Goal: Information Seeking & Learning: Learn about a topic

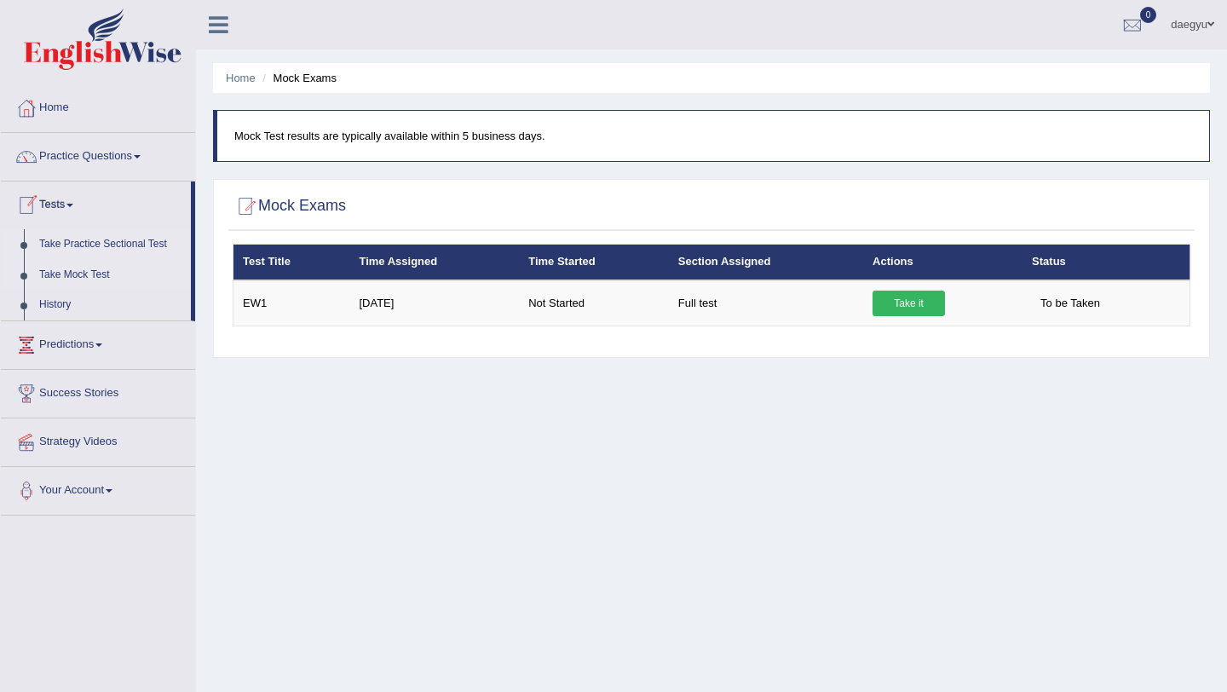
click at [139, 231] on link "Take Practice Sectional Test" at bounding box center [111, 244] width 159 height 31
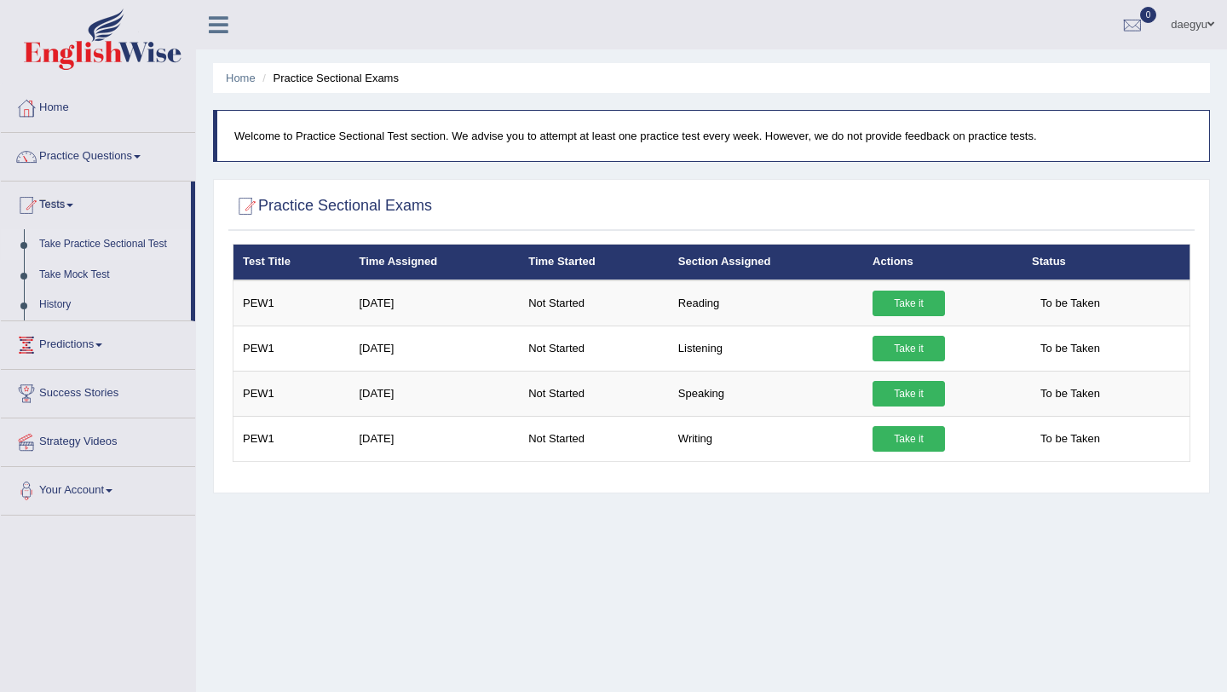
drag, startPoint x: 222, startPoint y: 281, endPoint x: 214, endPoint y: 458, distance: 177.4
click at [214, 459] on div "Practice Sectional Exams × Have you watched our instructional video on how to t…" at bounding box center [711, 336] width 997 height 314
click at [128, 262] on link "Take Mock Test" at bounding box center [111, 275] width 159 height 31
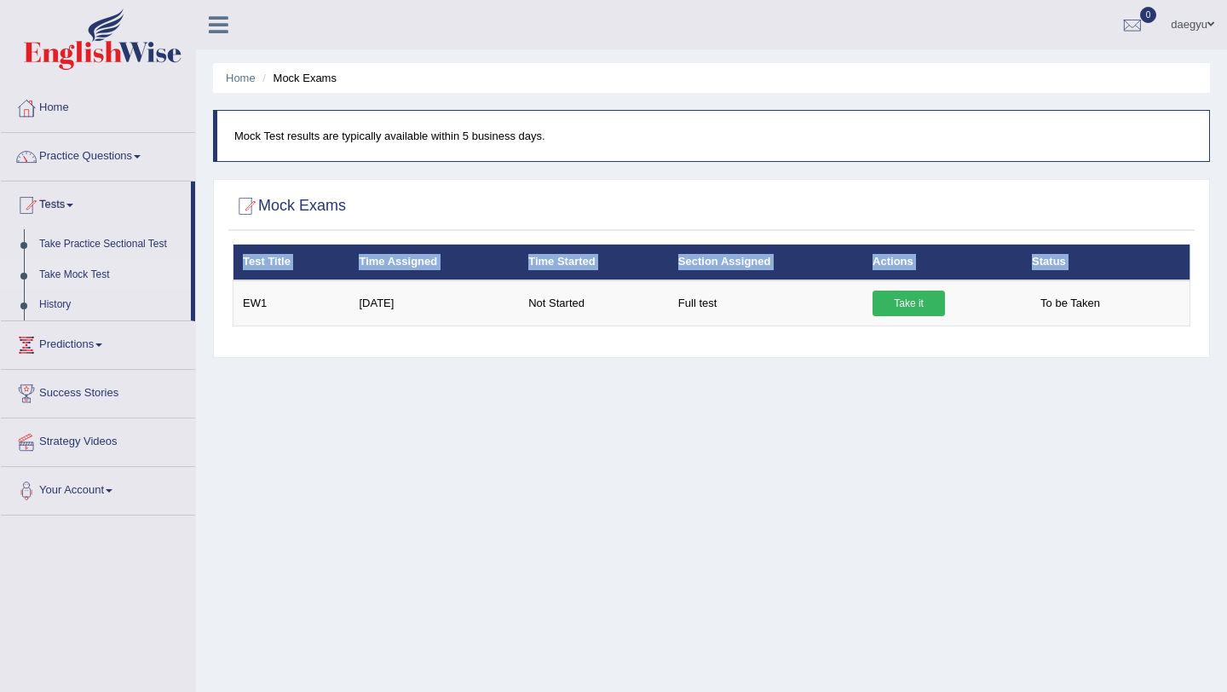
drag, startPoint x: 239, startPoint y: 287, endPoint x: 292, endPoint y: 335, distance: 71.8
click at [292, 335] on div "× Have you watched our instructional video on how to take a Mock Test? No, I wa…" at bounding box center [711, 296] width 966 height 105
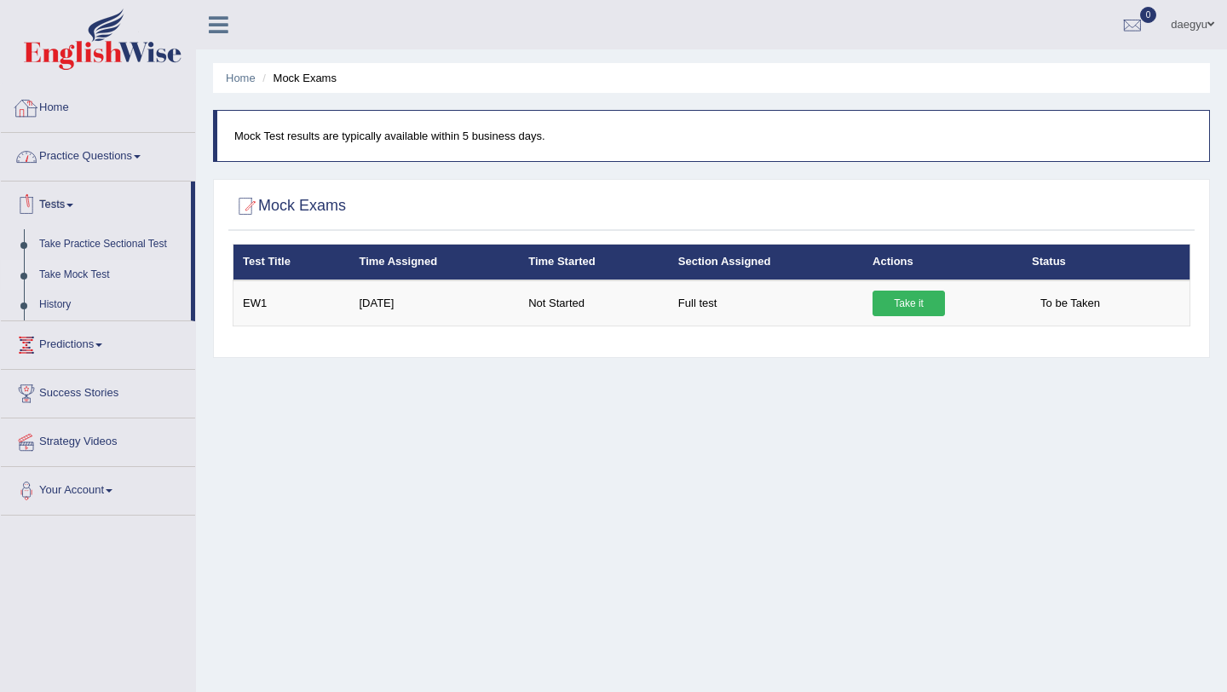
click at [108, 140] on link "Practice Questions" at bounding box center [98, 154] width 194 height 43
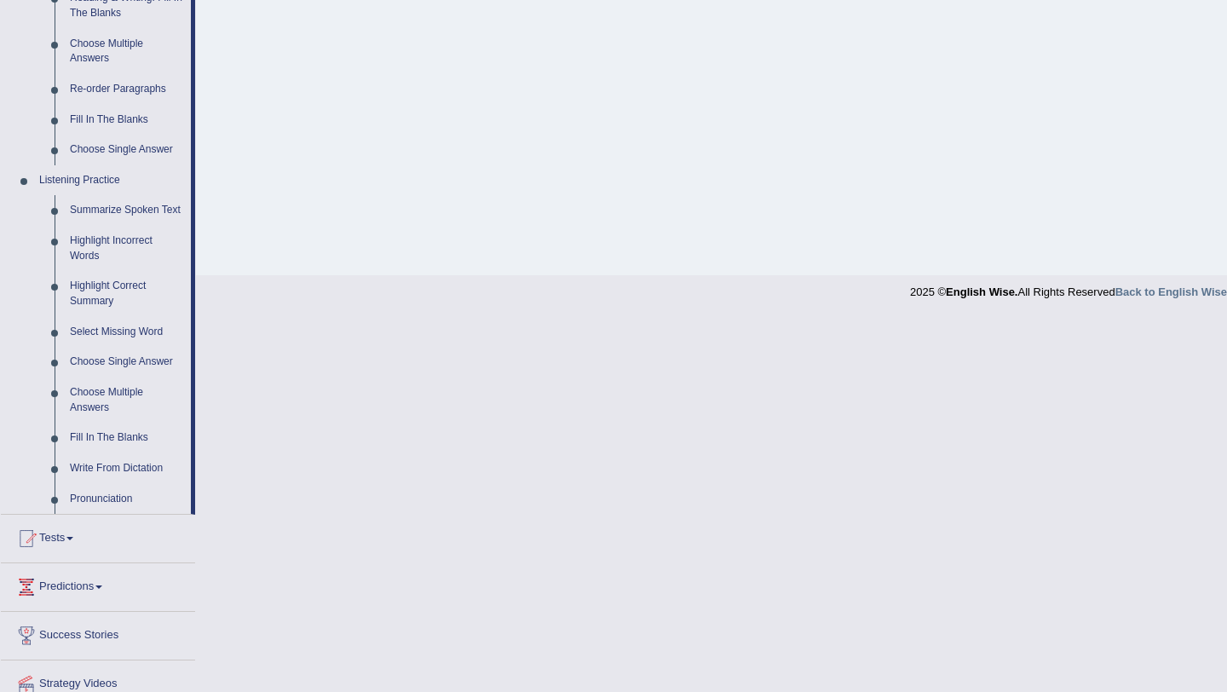
scroll to position [659, 0]
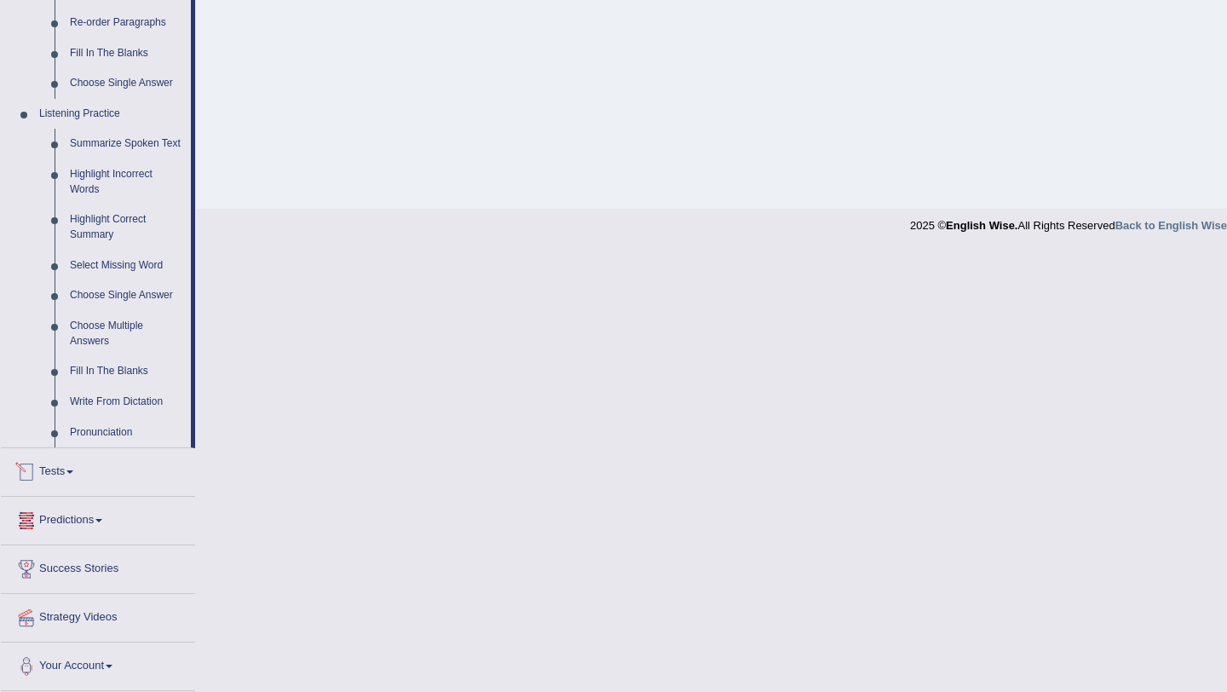
click at [90, 485] on link "Tests" at bounding box center [98, 469] width 194 height 43
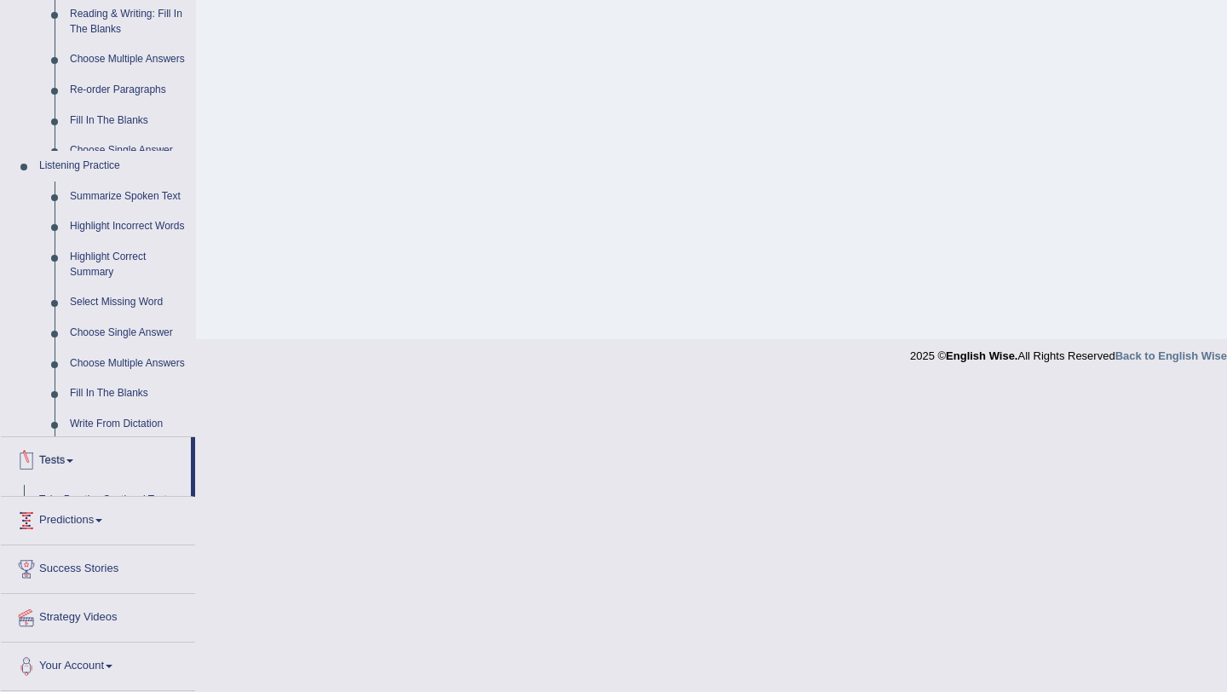
scroll to position [203, 0]
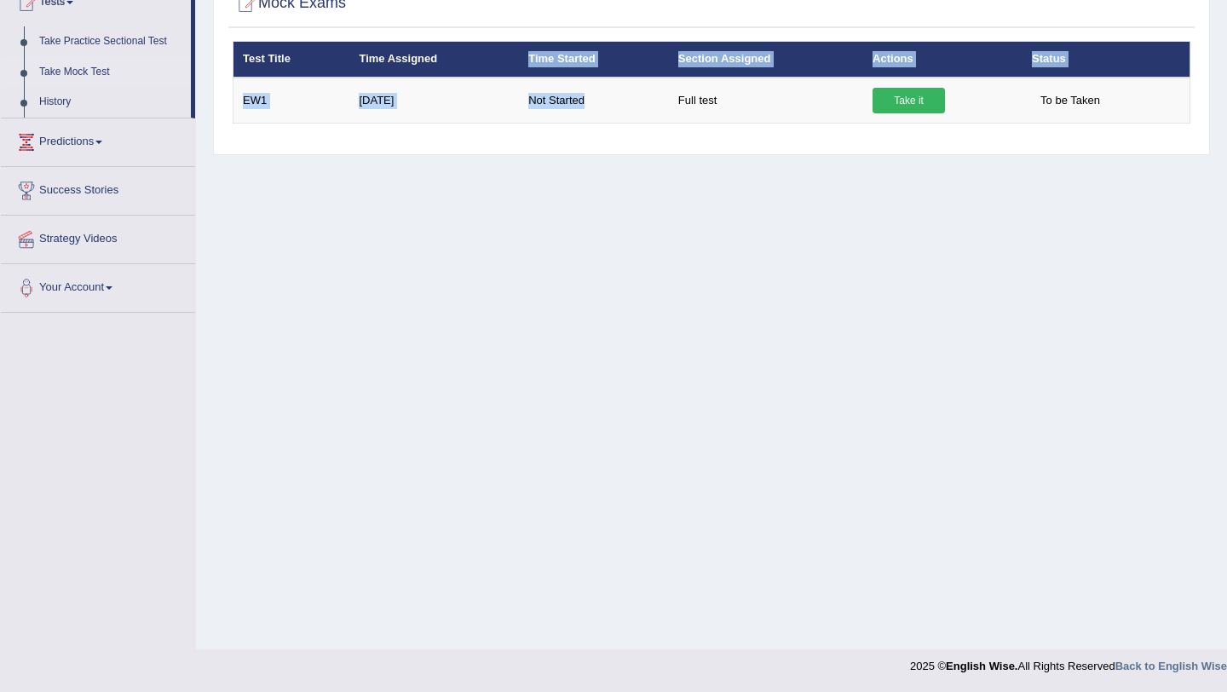
drag, startPoint x: 624, startPoint y: 108, endPoint x: 619, endPoint y: 45, distance: 63.3
click at [619, 45] on table "Test Title Time Assigned Time Started Section Assigned Actions Status EW1 Oct 3…" at bounding box center [712, 82] width 958 height 83
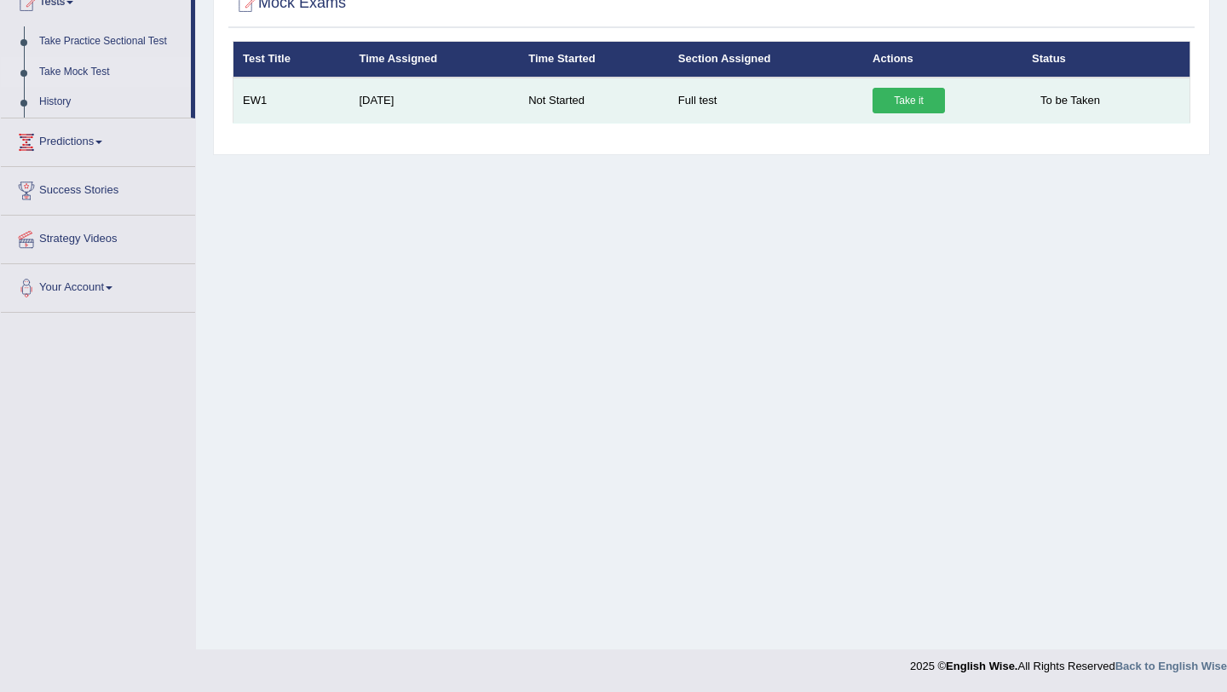
click at [607, 91] on td "Not Started" at bounding box center [594, 101] width 150 height 46
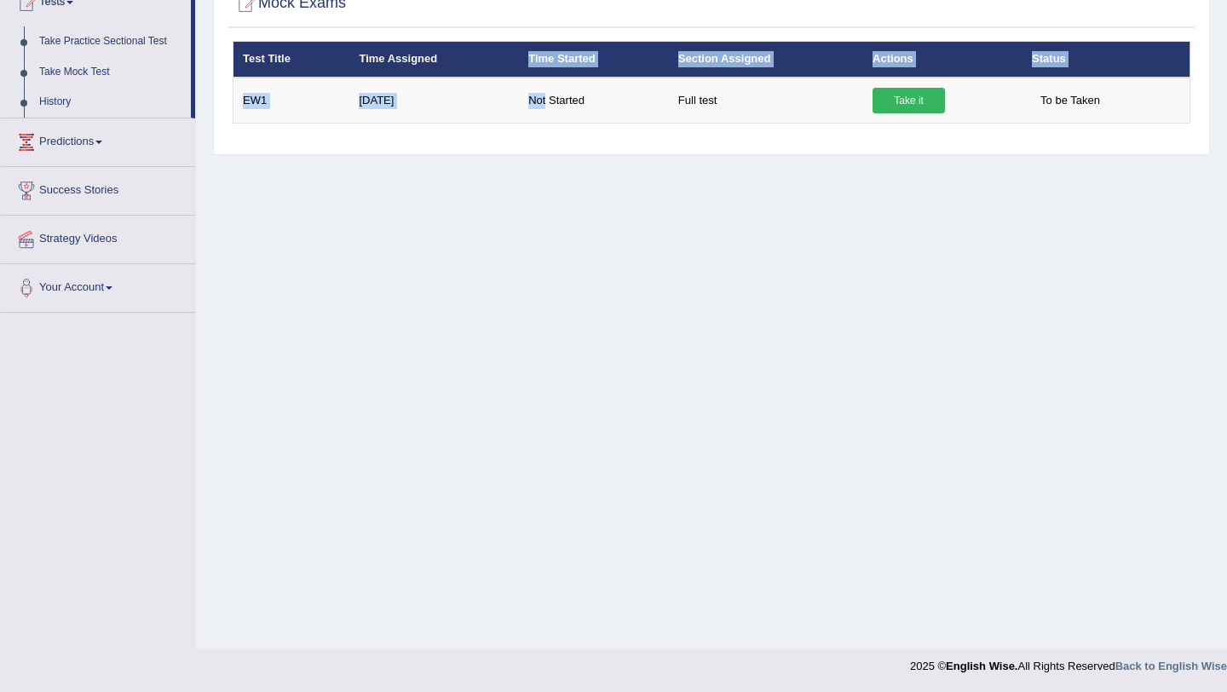
drag, startPoint x: 607, startPoint y: 92, endPoint x: 590, endPoint y: 50, distance: 45.1
click at [590, 50] on table "Test Title Time Assigned Time Started Section Assigned Actions Status EW1 Oct 3…" at bounding box center [712, 82] width 958 height 83
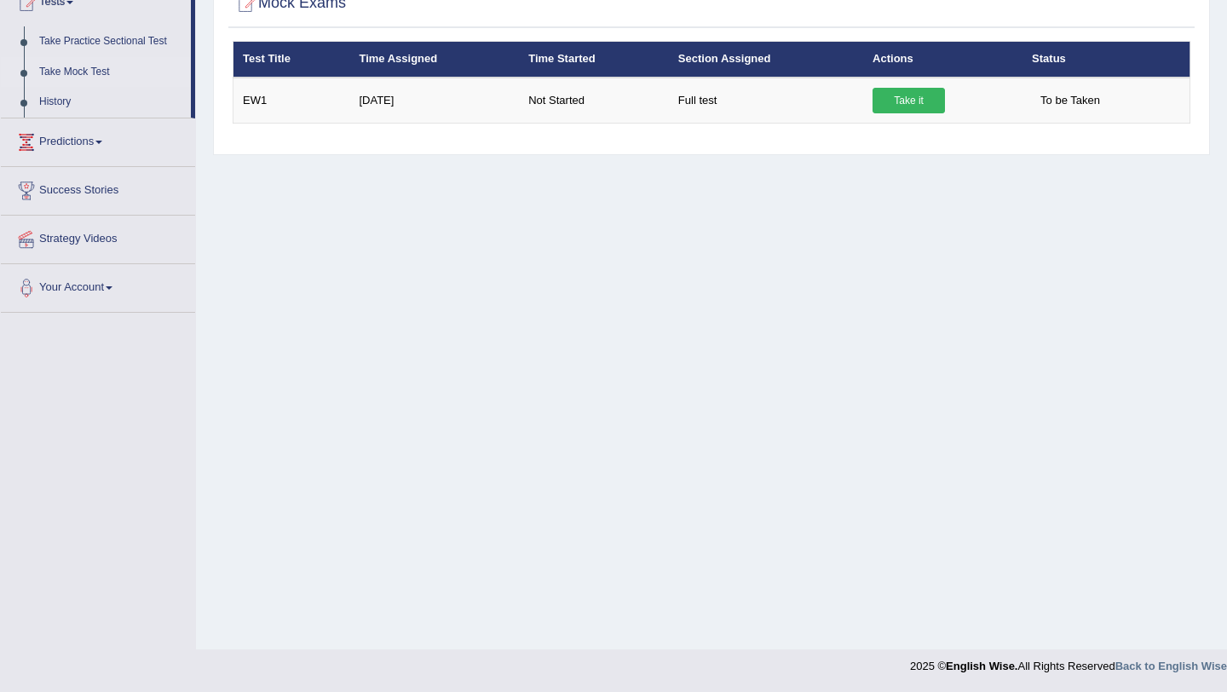
click at [589, 51] on th "Time Started" at bounding box center [594, 60] width 150 height 36
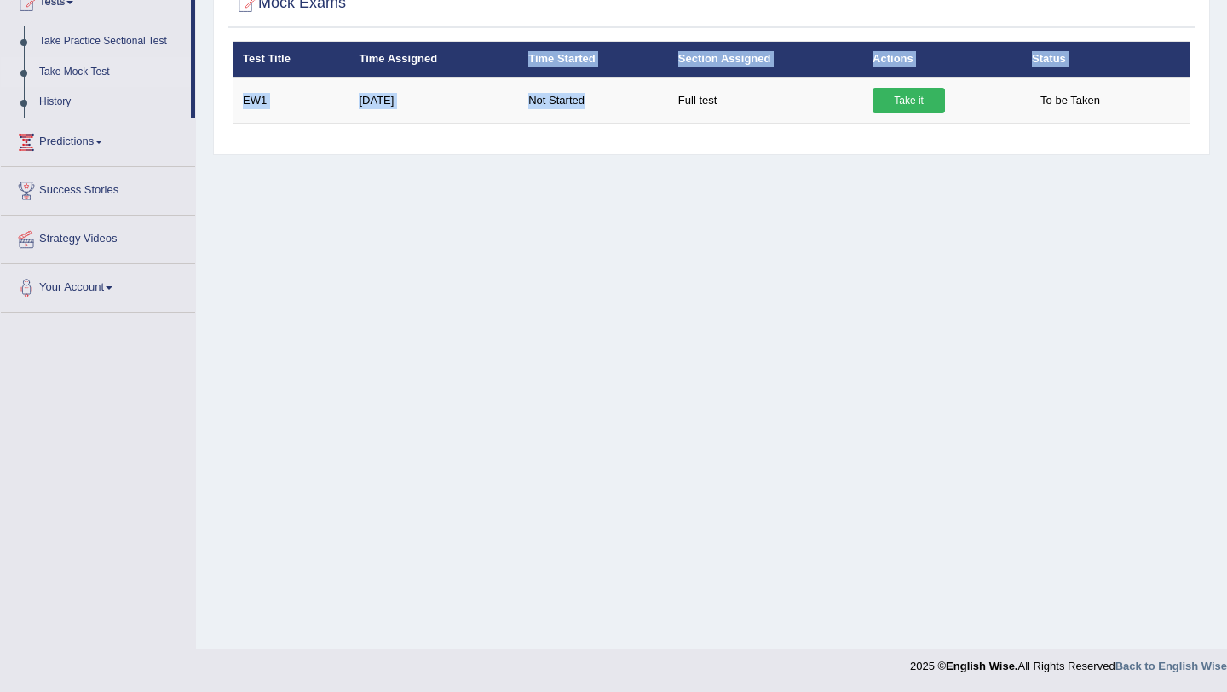
drag, startPoint x: 596, startPoint y: 103, endPoint x: 524, endPoint y: 48, distance: 91.2
click at [524, 48] on table "Test Title Time Assigned Time Started Section Assigned Actions Status EW1 Oct 3…" at bounding box center [712, 82] width 958 height 83
click at [524, 48] on th "Time Started" at bounding box center [594, 60] width 150 height 36
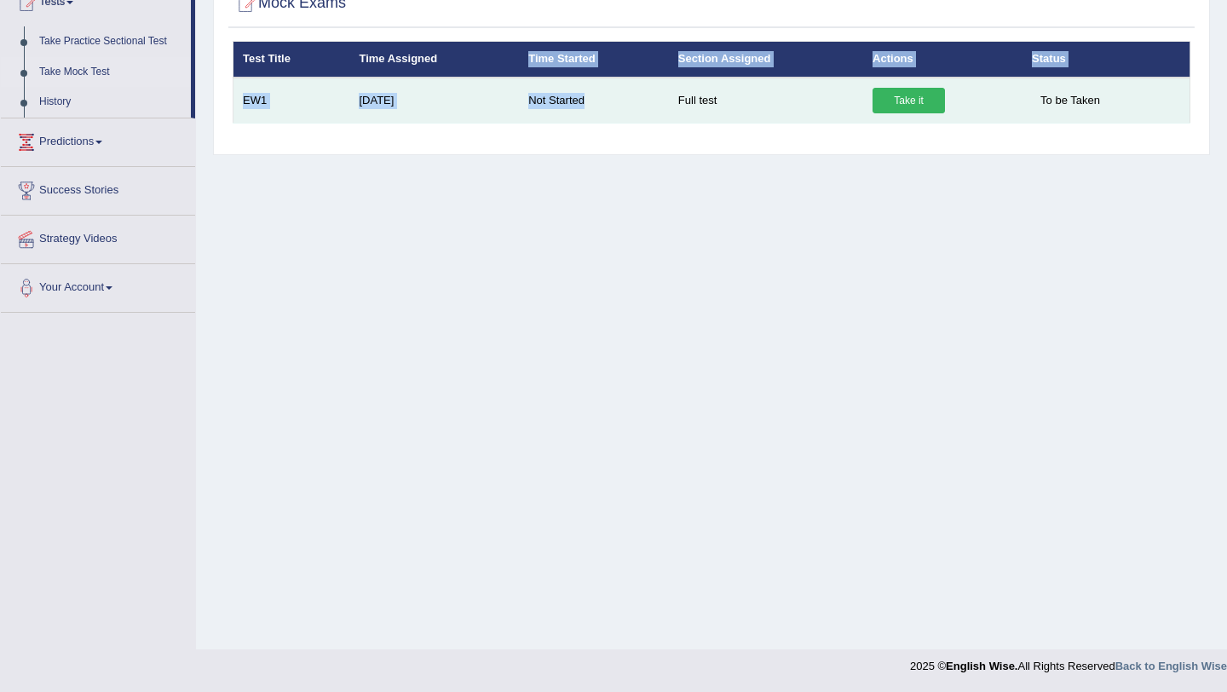
drag, startPoint x: 524, startPoint y: 48, endPoint x: 545, endPoint y: 114, distance: 69.8
click at [545, 114] on table "Test Title Time Assigned Time Started Section Assigned Actions Status EW1 Oct 3…" at bounding box center [712, 82] width 958 height 83
click at [545, 114] on td "Not Started" at bounding box center [594, 101] width 150 height 46
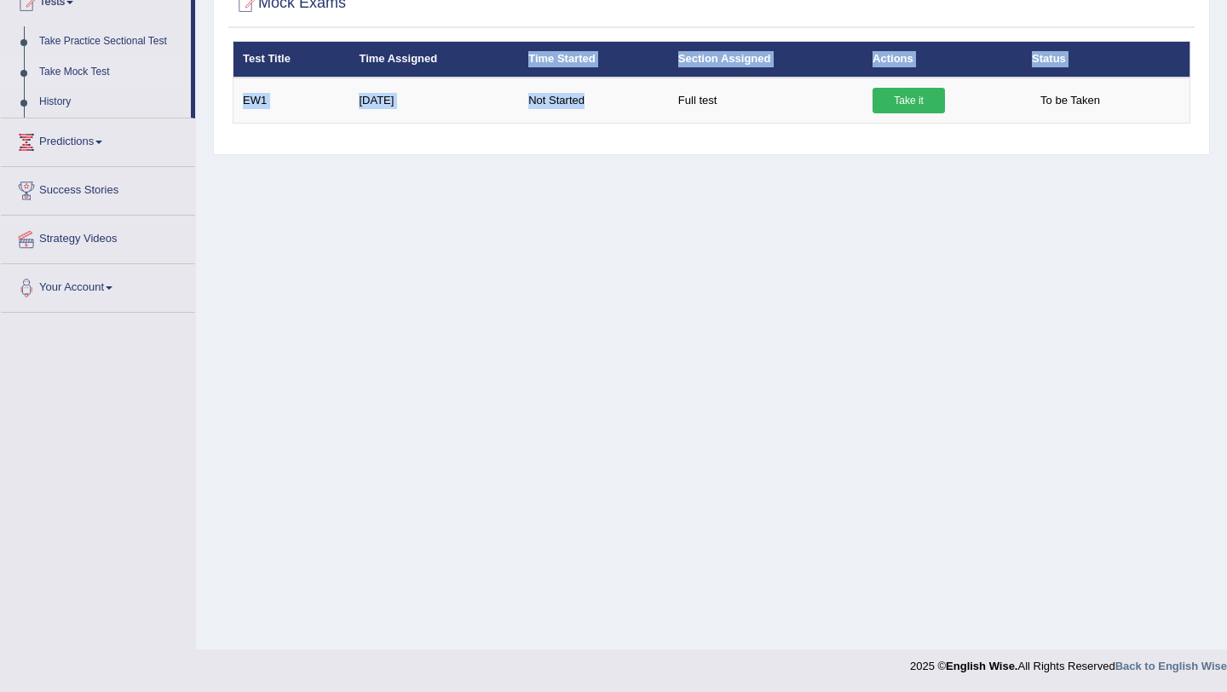
drag, startPoint x: 545, startPoint y: 114, endPoint x: 504, endPoint y: 60, distance: 68.0
click at [504, 60] on table "Test Title Time Assigned Time Started Section Assigned Actions Status EW1 Oct 3…" at bounding box center [712, 82] width 958 height 83
click at [504, 60] on th "Time Assigned" at bounding box center [434, 60] width 170 height 36
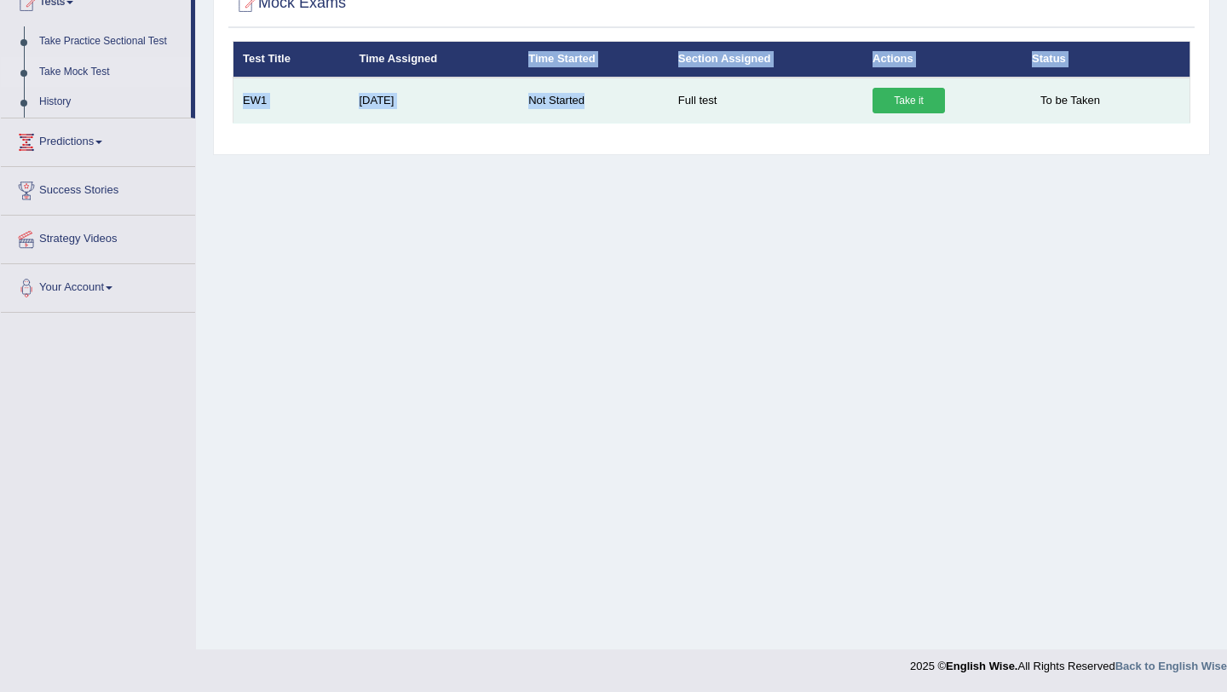
drag, startPoint x: 499, startPoint y: 60, endPoint x: 578, endPoint y: 117, distance: 96.5
click at [578, 117] on table "Test Title Time Assigned Time Started Section Assigned Actions Status EW1 Oct 3…" at bounding box center [712, 82] width 958 height 83
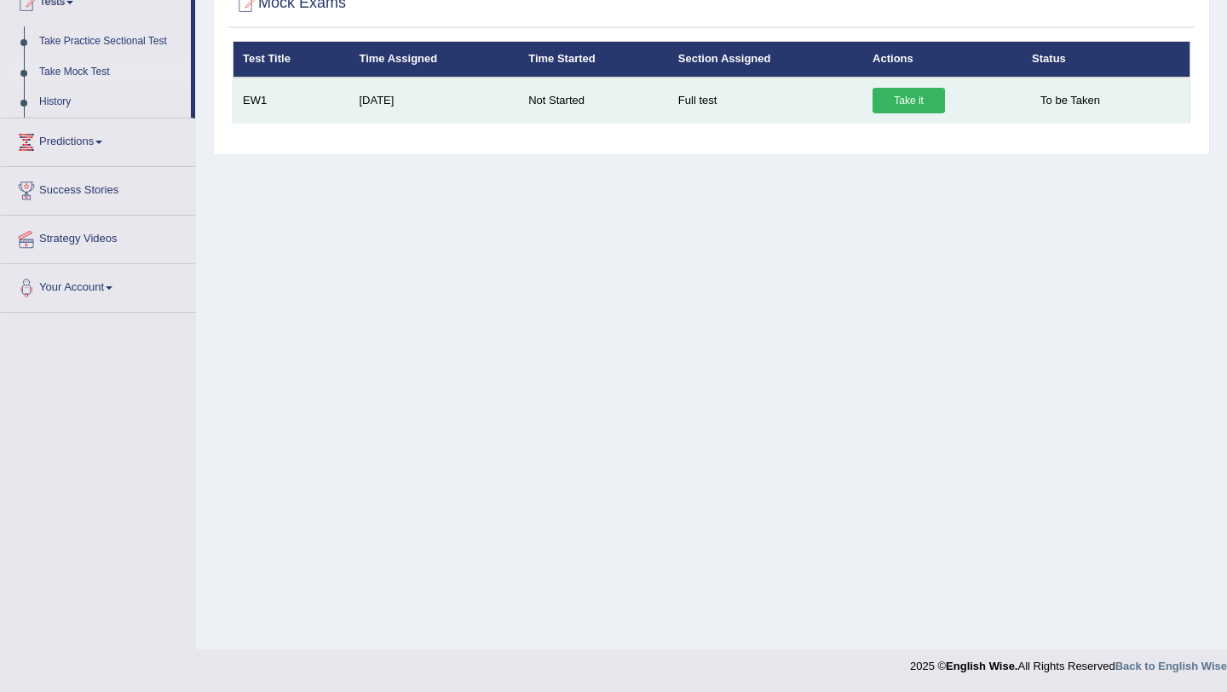
click at [722, 112] on td "Full test" at bounding box center [766, 101] width 194 height 46
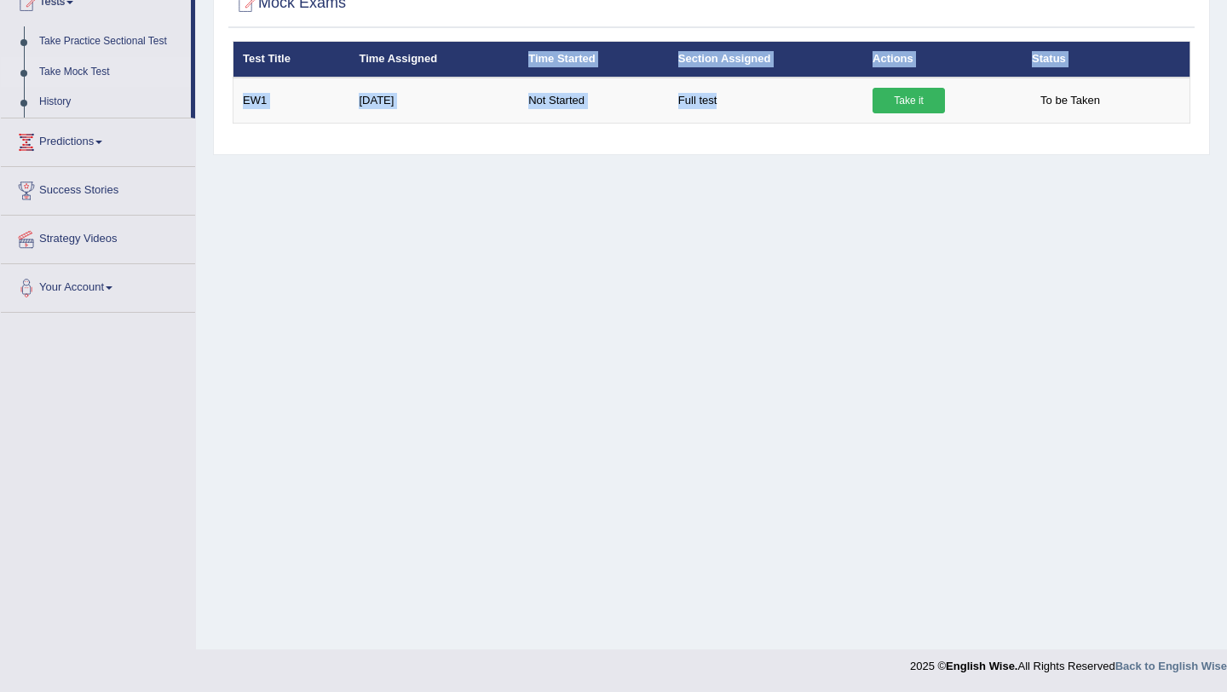
drag, startPoint x: 722, startPoint y: 112, endPoint x: 528, endPoint y: 60, distance: 200.3
click at [528, 60] on table "Test Title Time Assigned Time Started Section Assigned Actions Status EW1 Oct 3…" at bounding box center [712, 82] width 958 height 83
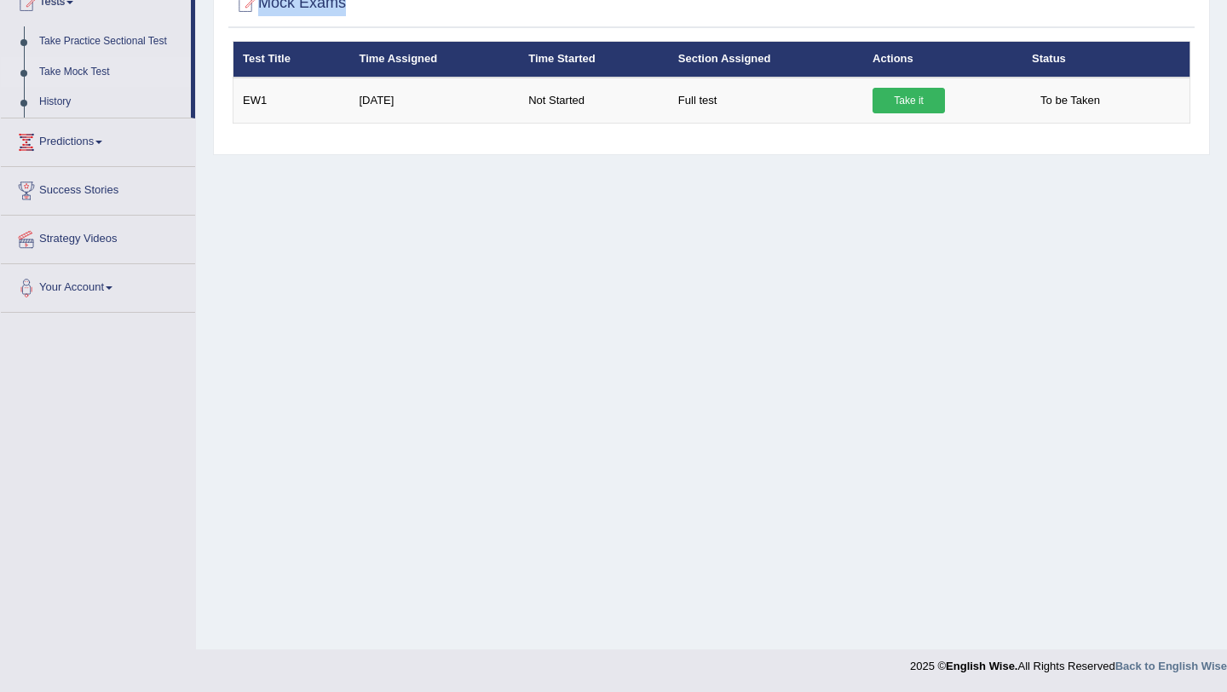
drag, startPoint x: 347, startPoint y: 49, endPoint x: 311, endPoint y: -75, distance: 129.4
click at [311, 0] on html "Toggle navigation Home Practice Questions Speaking Practice Read Aloud Repeat S…" at bounding box center [613, 143] width 1227 height 692
